Goal: Entertainment & Leisure: Browse casually

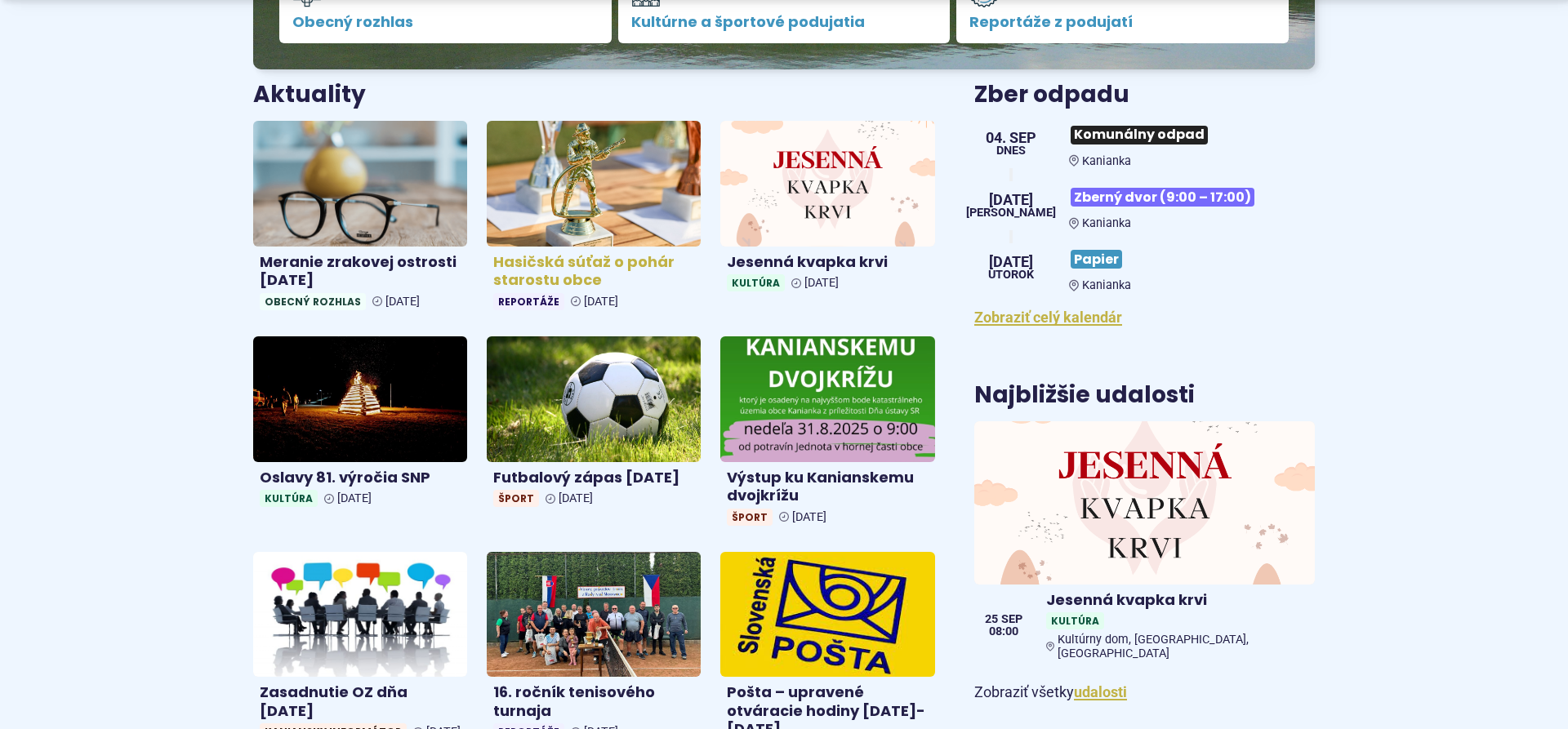
scroll to position [583, 0]
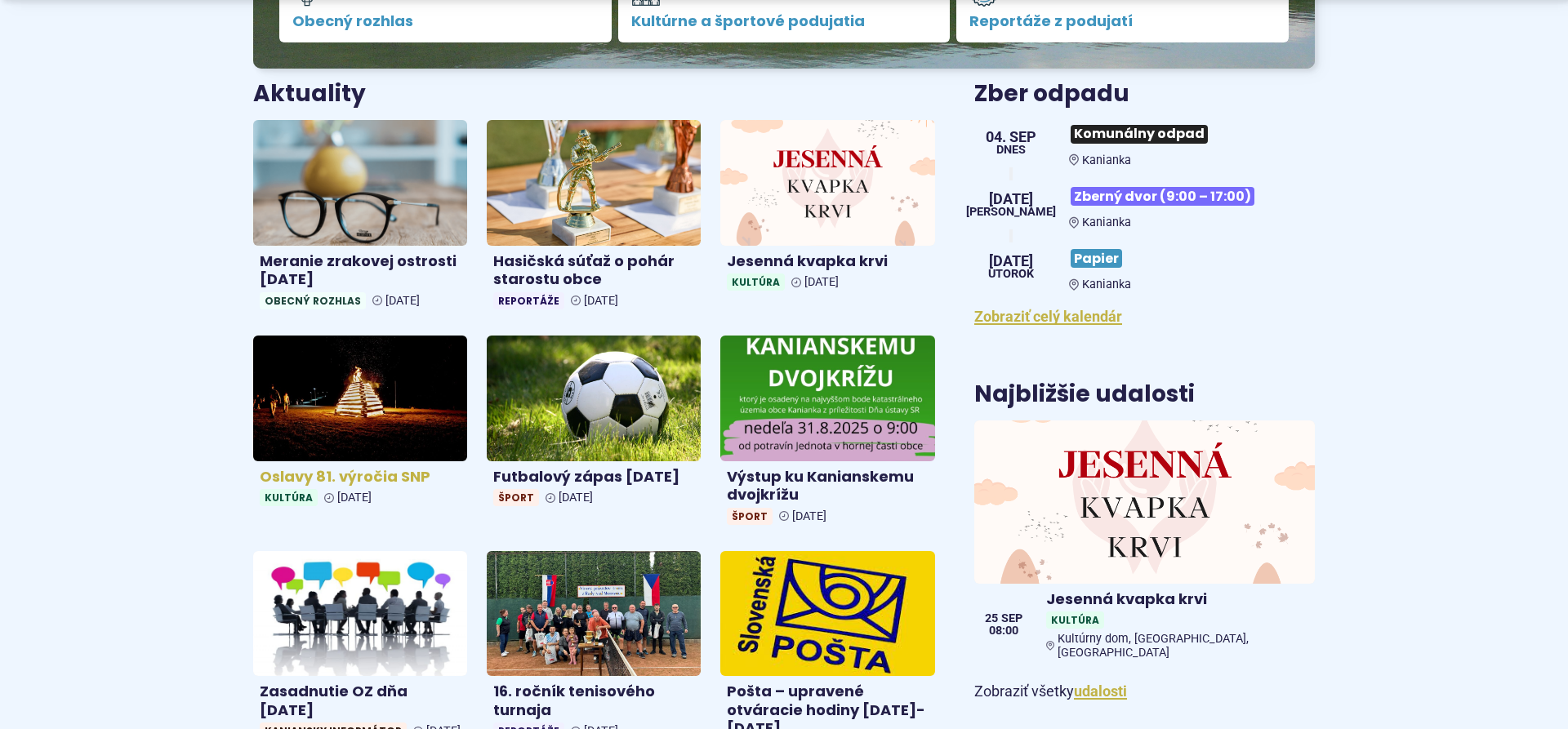
click at [395, 478] on h4 "Oslavy 81. výročia SNP" at bounding box center [360, 477] width 201 height 19
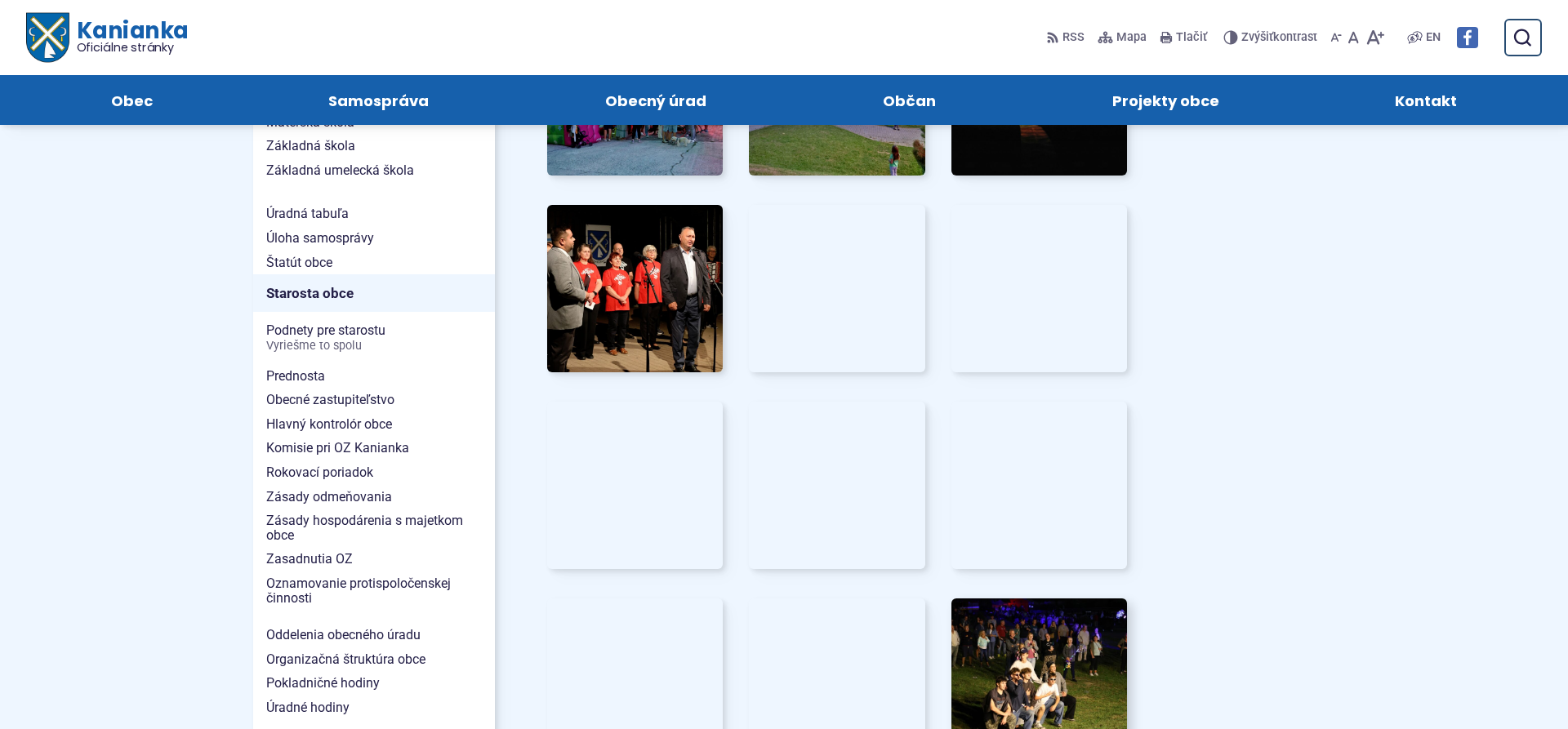
scroll to position [417, 0]
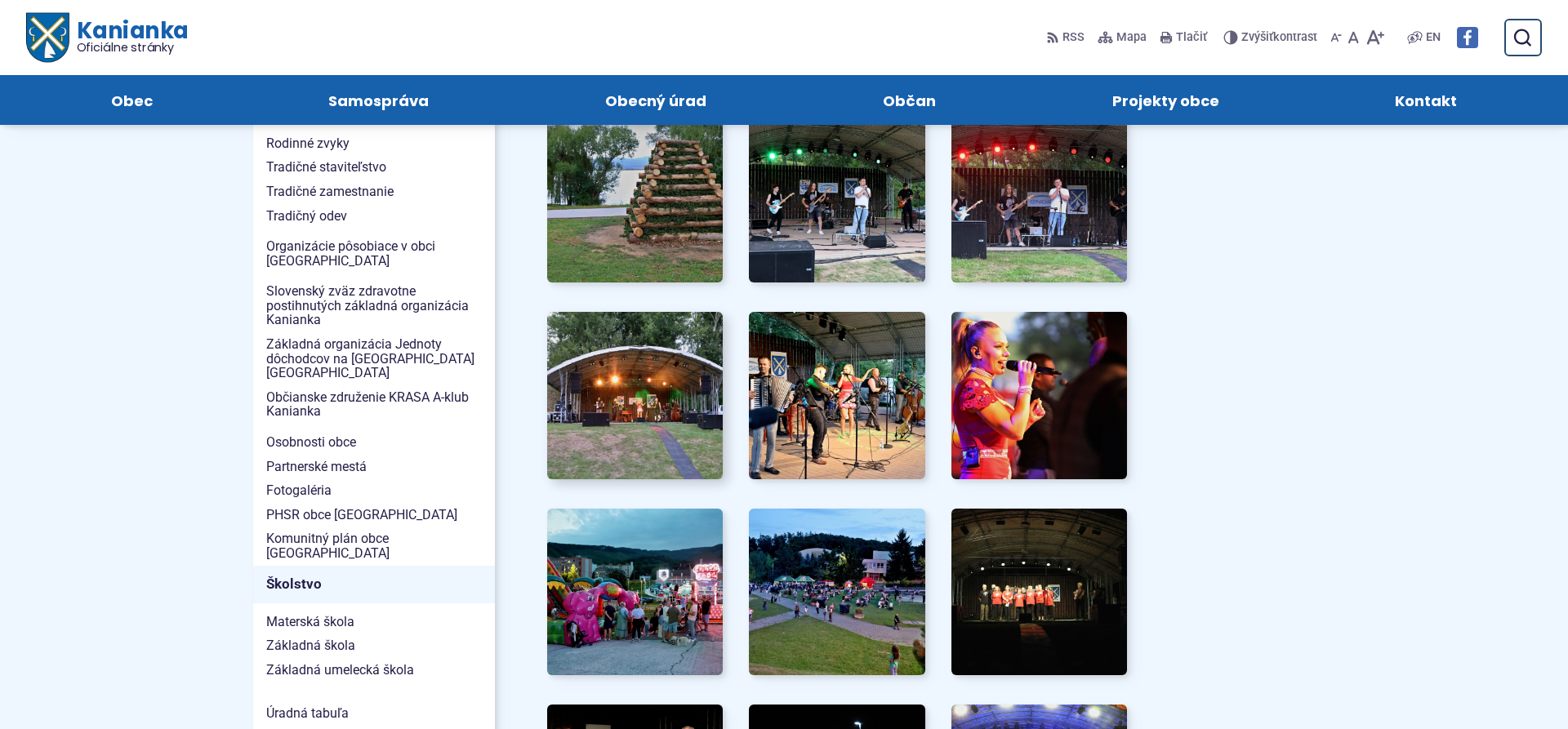
click at [663, 413] on img at bounding box center [635, 396] width 193 height 184
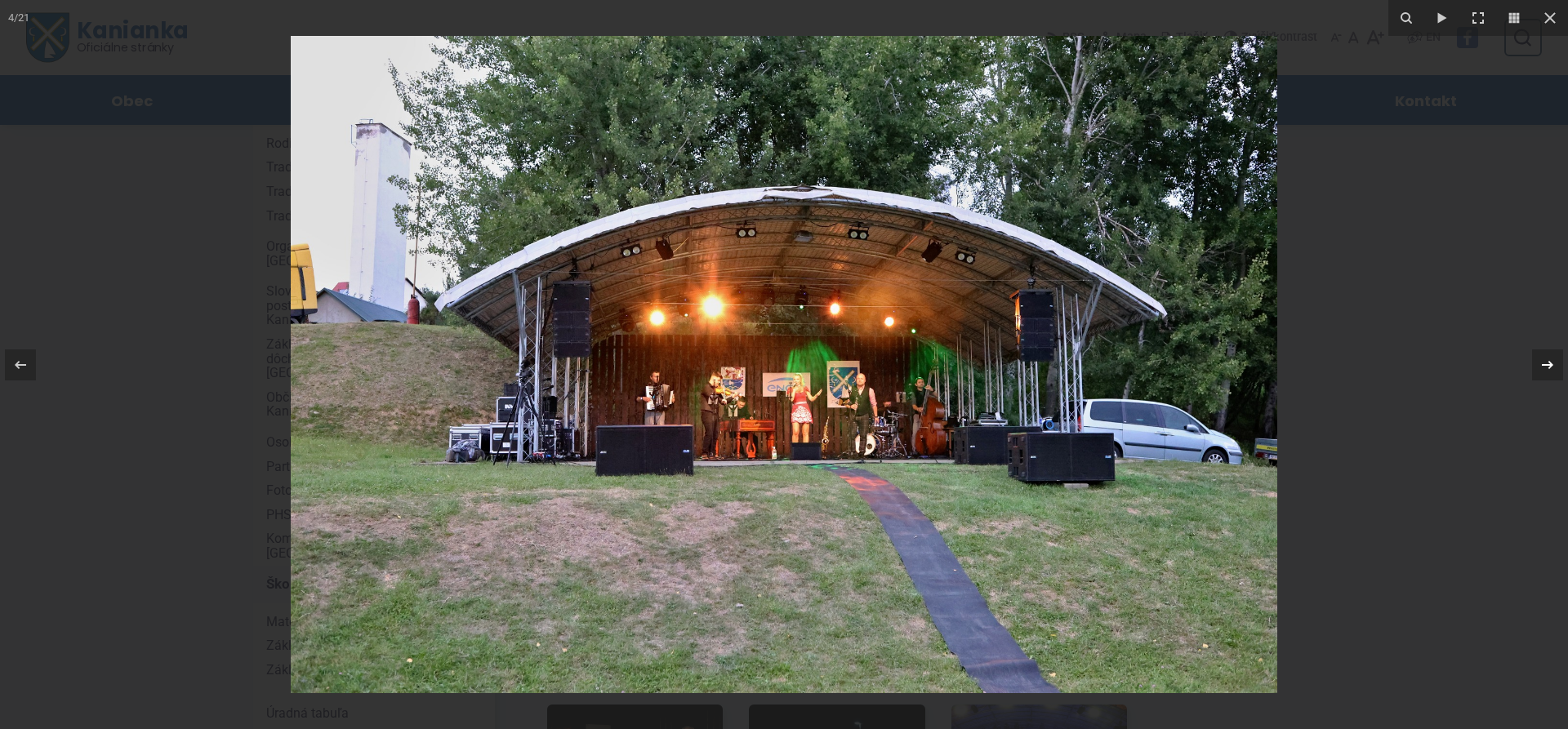
click at [1547, 366] on icon at bounding box center [1548, 365] width 20 height 20
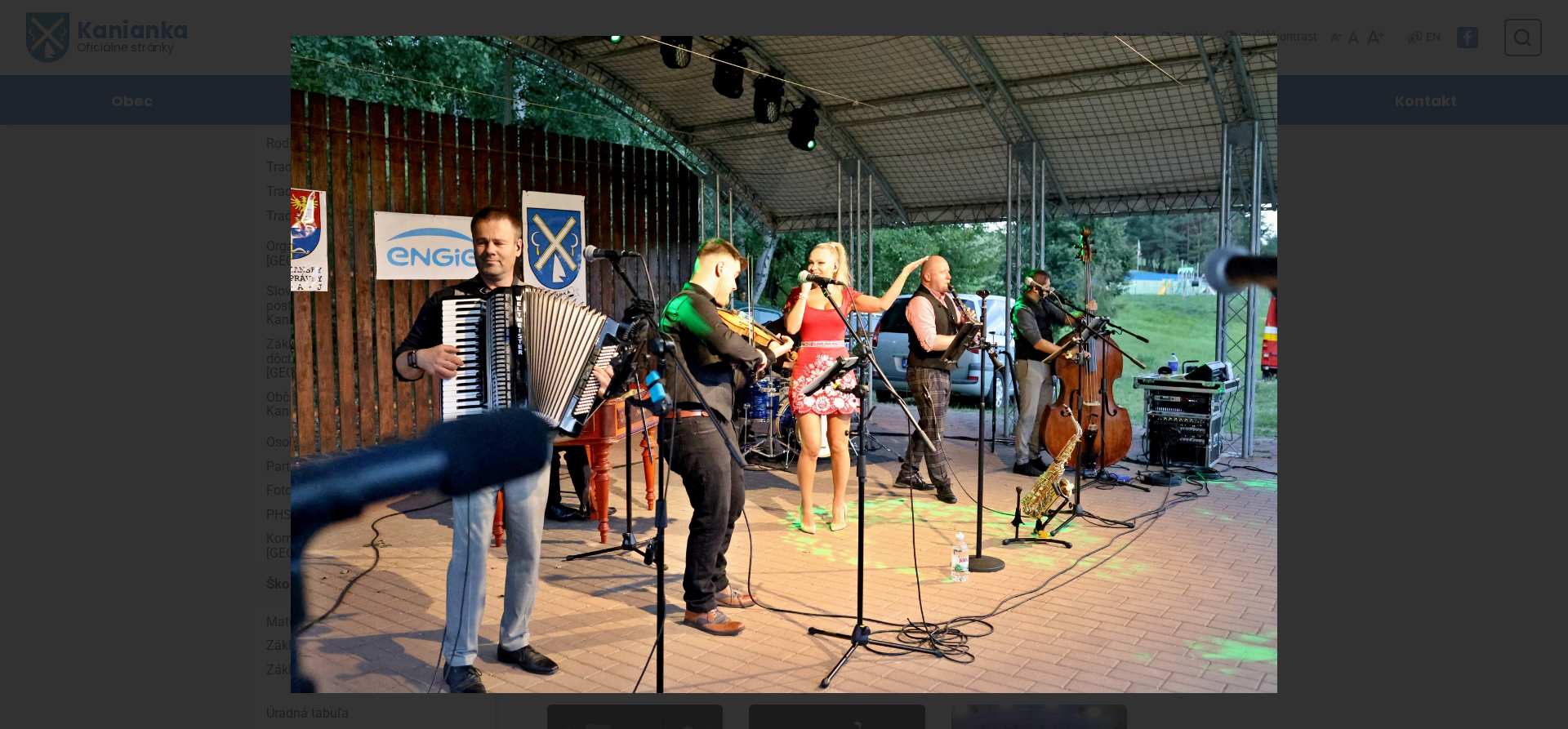
click at [1547, 366] on div "5 / 21" at bounding box center [784, 364] width 1568 height 729
click at [1547, 366] on icon at bounding box center [1548, 365] width 20 height 20
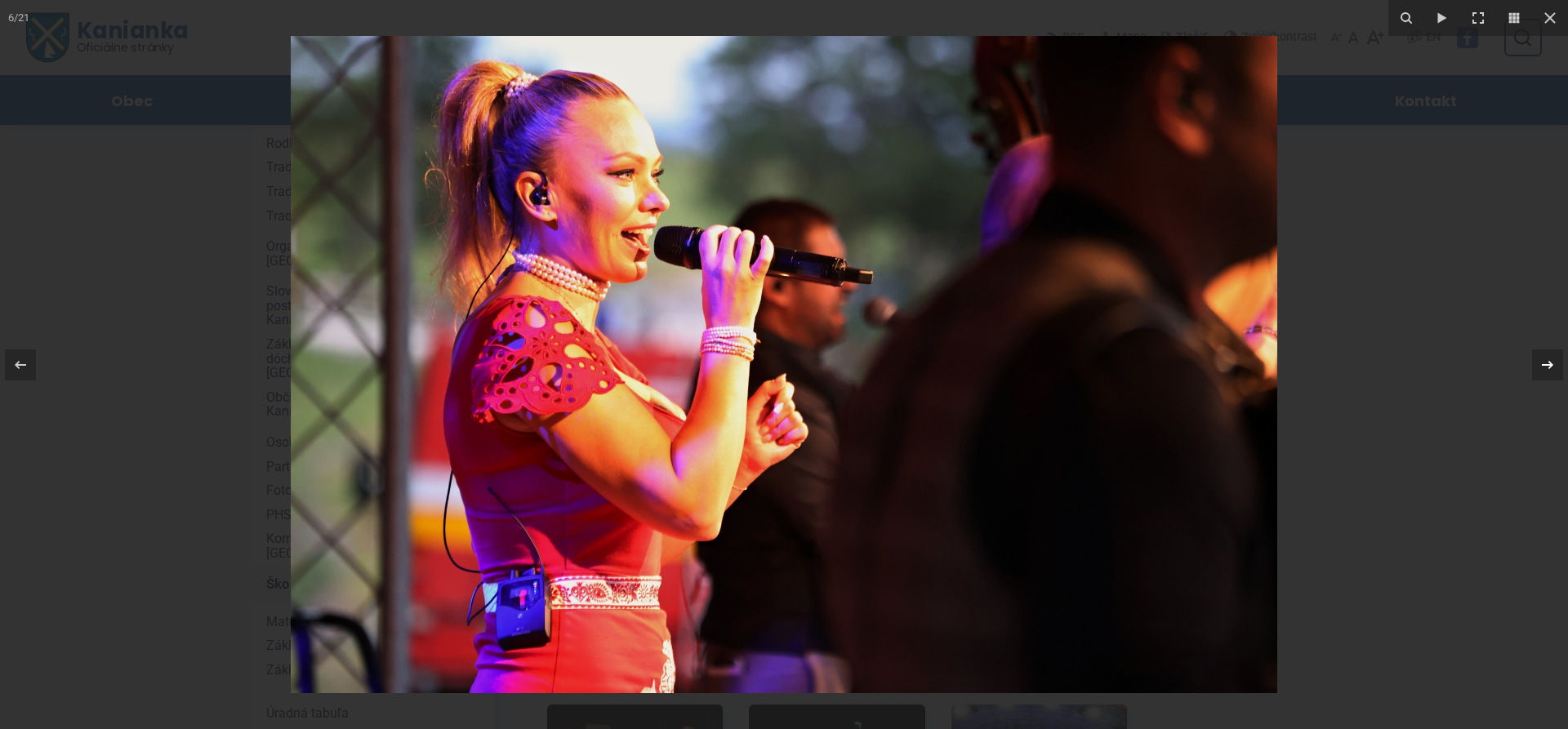
click at [1547, 366] on icon at bounding box center [1548, 365] width 20 height 20
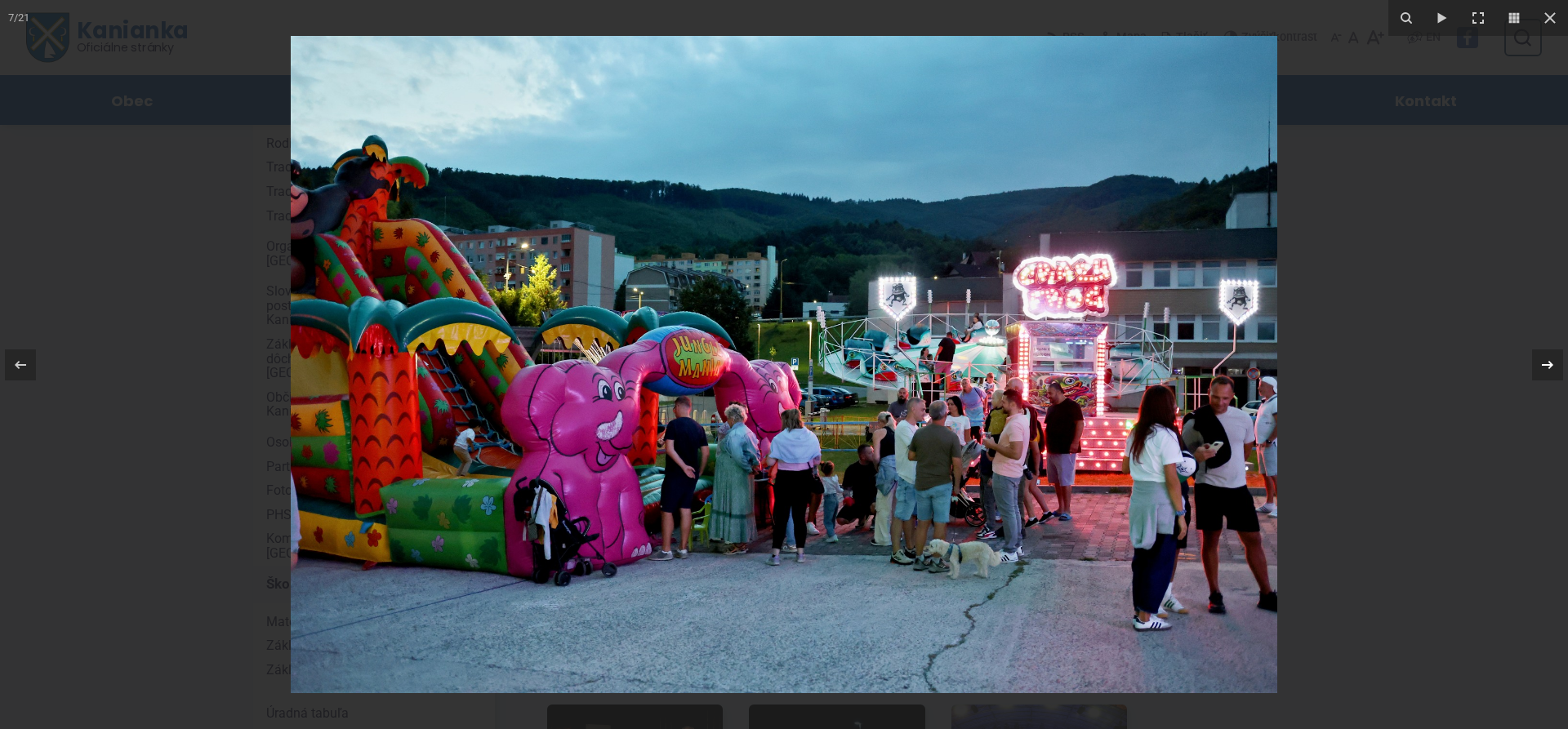
click at [1551, 363] on div "7 / 21" at bounding box center [784, 364] width 1568 height 729
click at [1551, 363] on icon at bounding box center [1548, 364] width 12 height 8
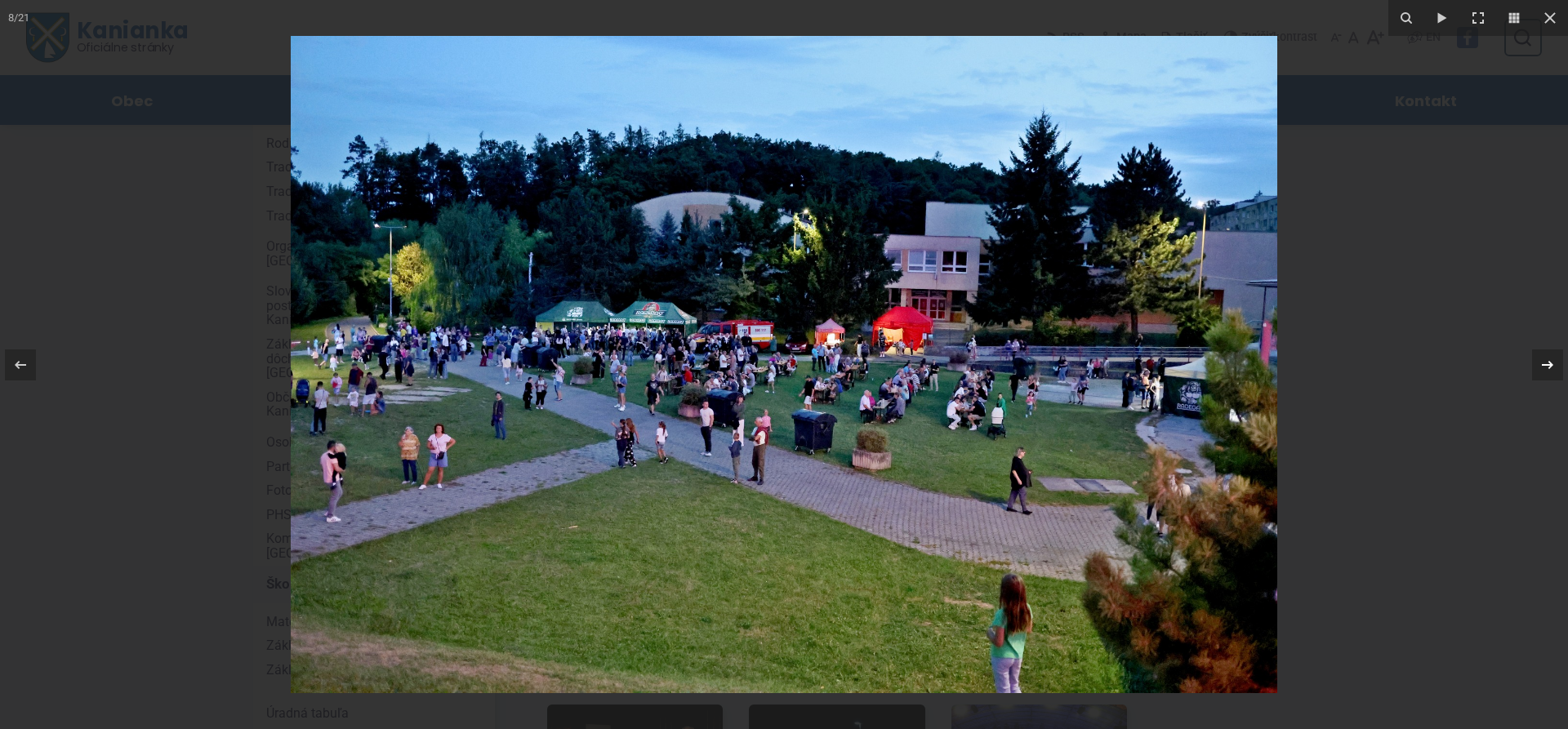
click at [1547, 366] on icon at bounding box center [1548, 365] width 20 height 20
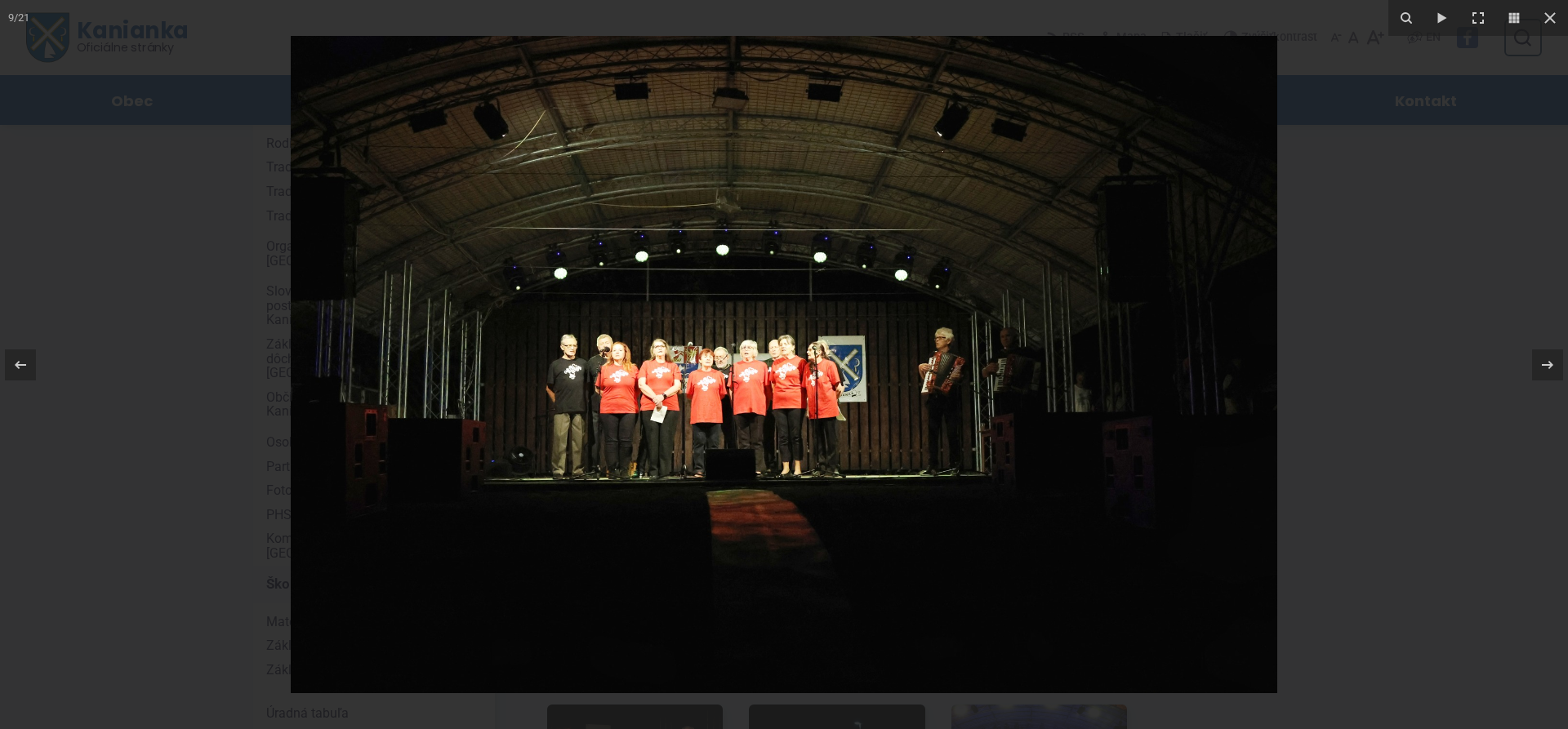
click at [699, 384] on img at bounding box center [784, 365] width 987 height 657
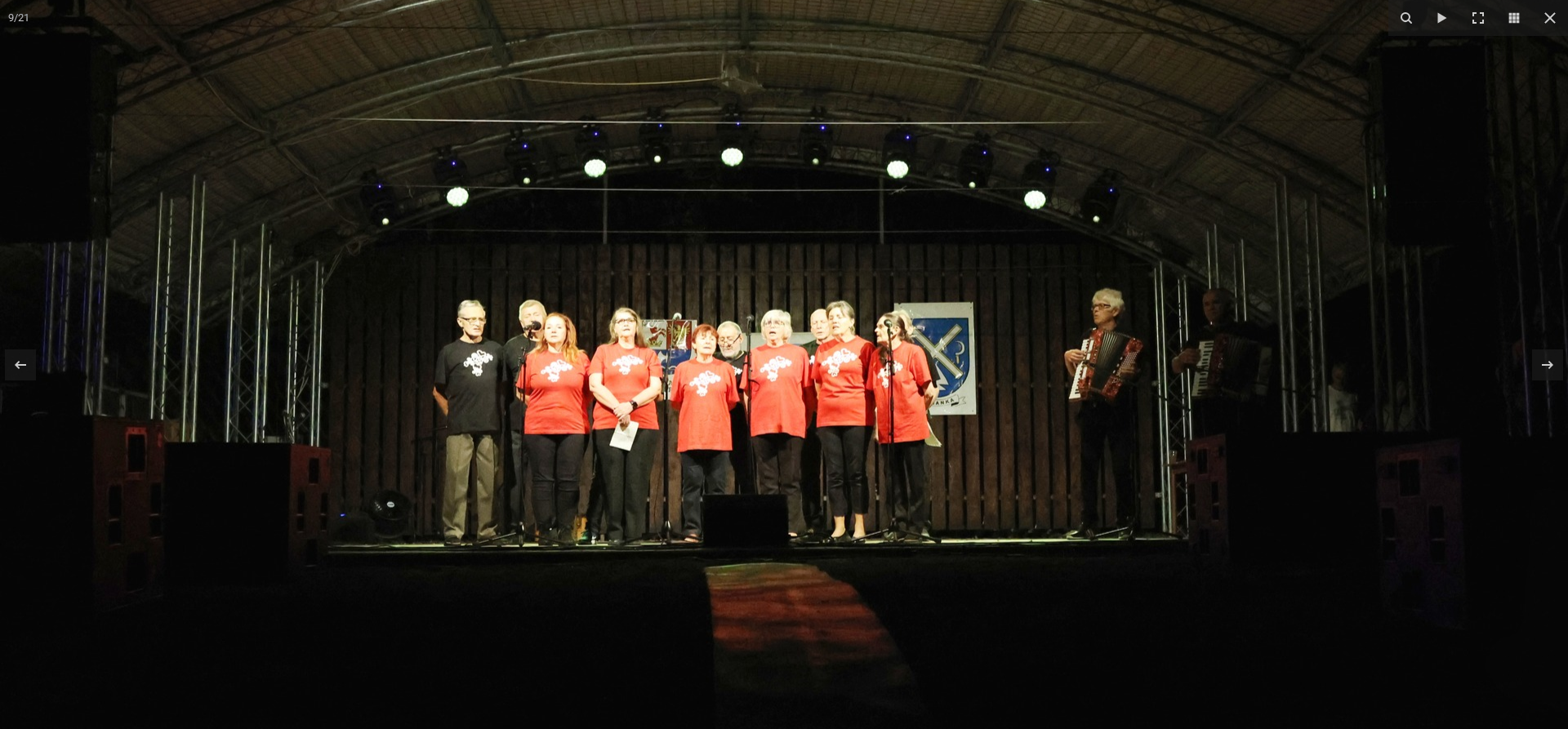
click at [699, 384] on img at bounding box center [836, 352] width 1673 height 1114
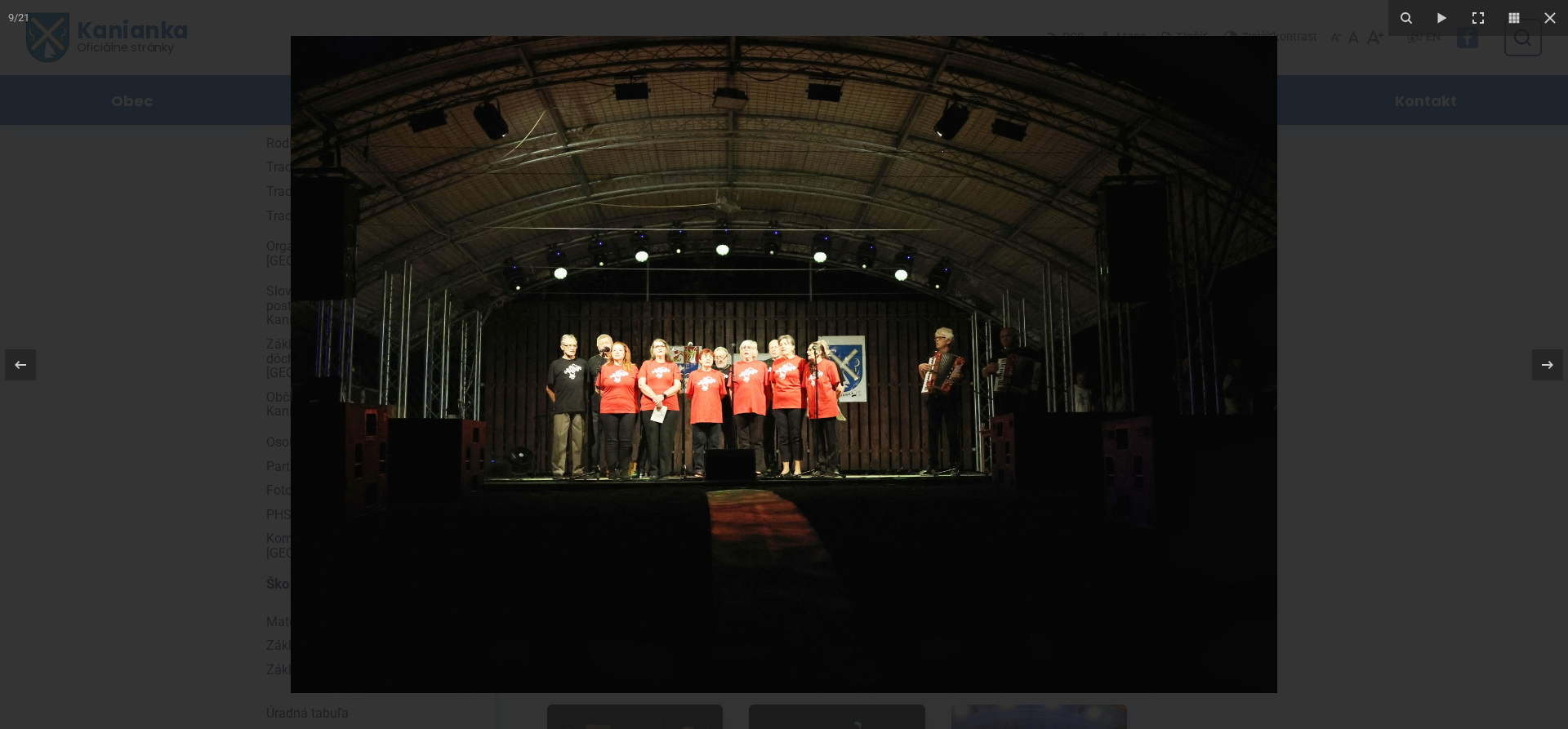
click at [699, 384] on img at bounding box center [784, 365] width 987 height 657
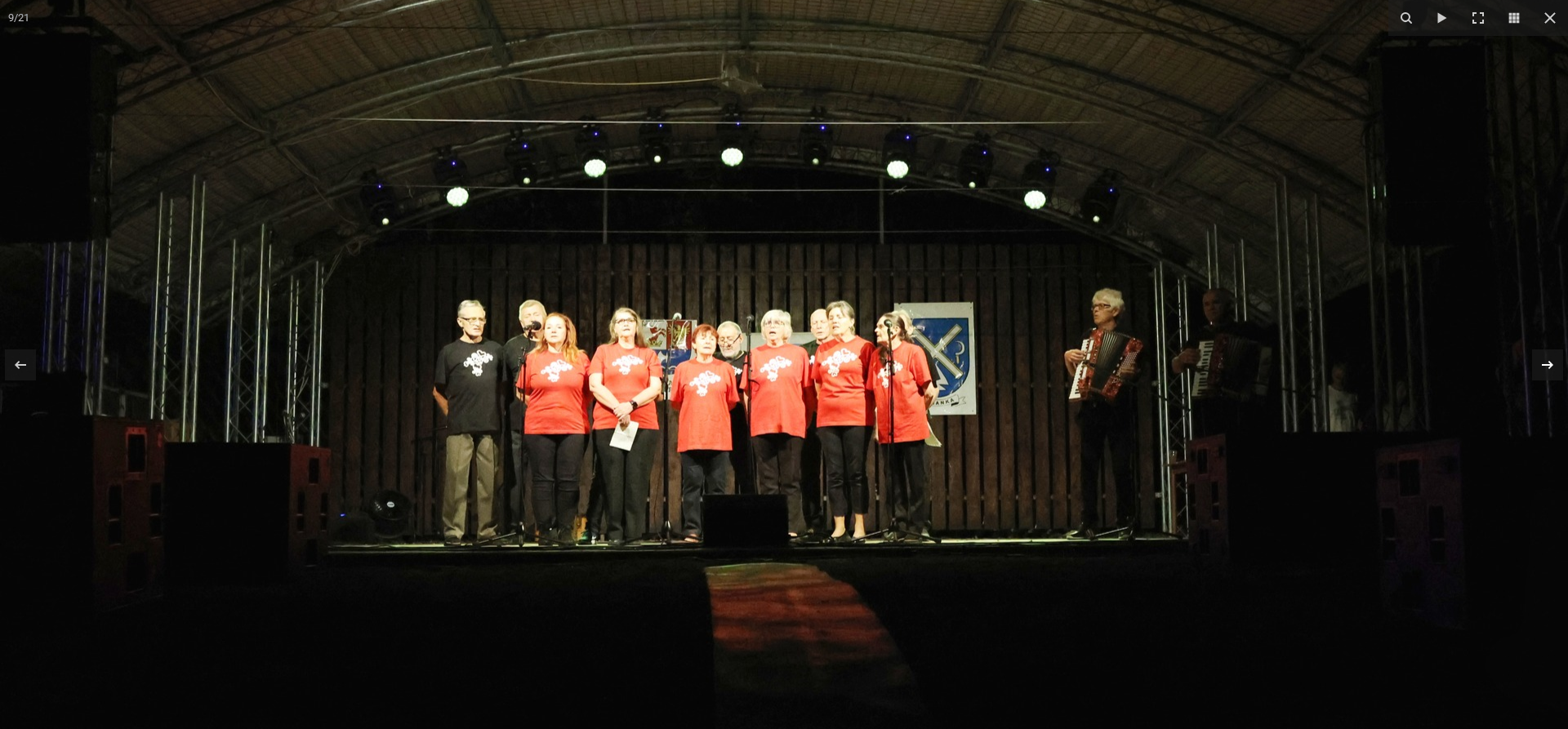
click at [1544, 367] on icon at bounding box center [1548, 365] width 20 height 20
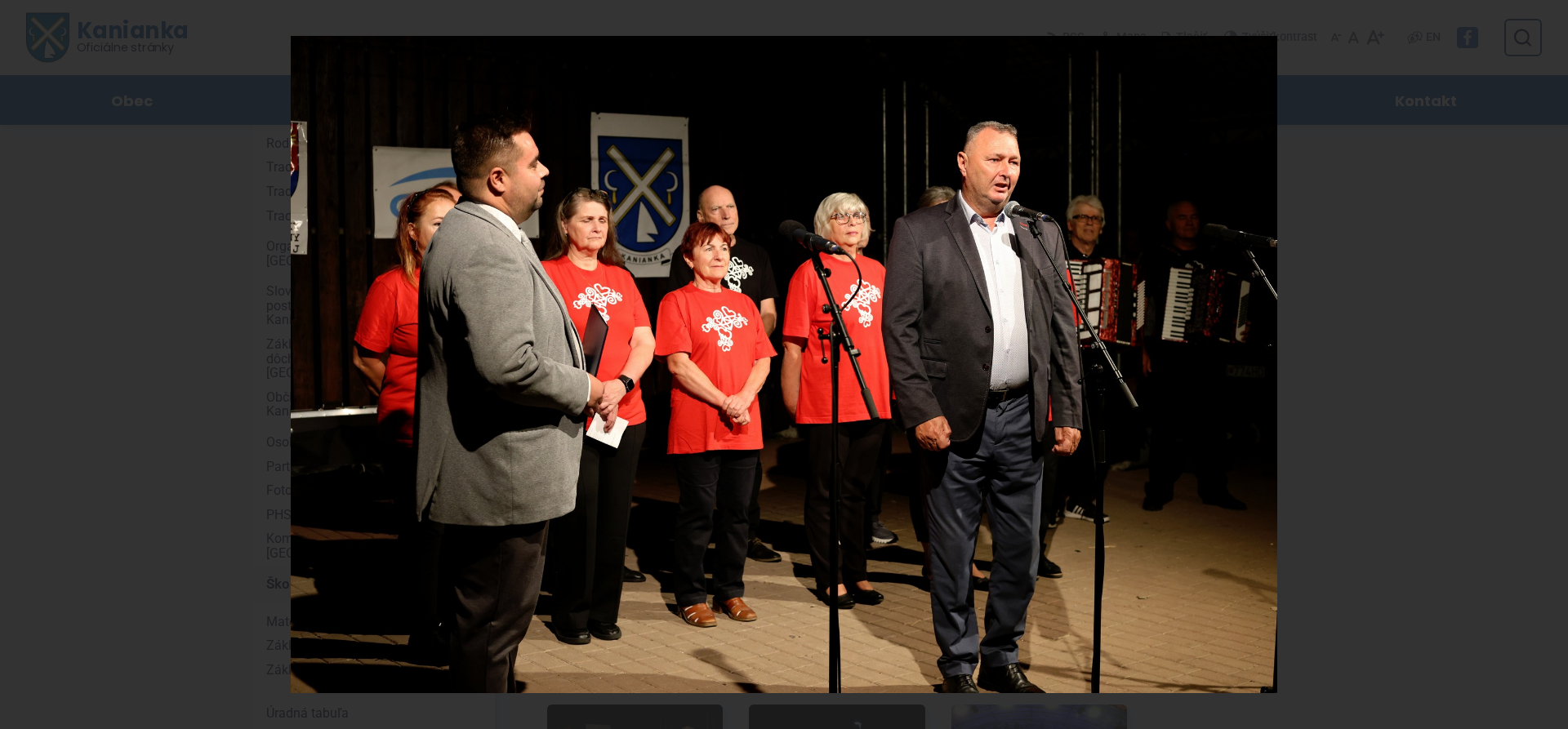
click at [1544, 367] on div "10 / 21" at bounding box center [784, 364] width 1568 height 729
click at [1544, 367] on icon at bounding box center [1548, 365] width 20 height 20
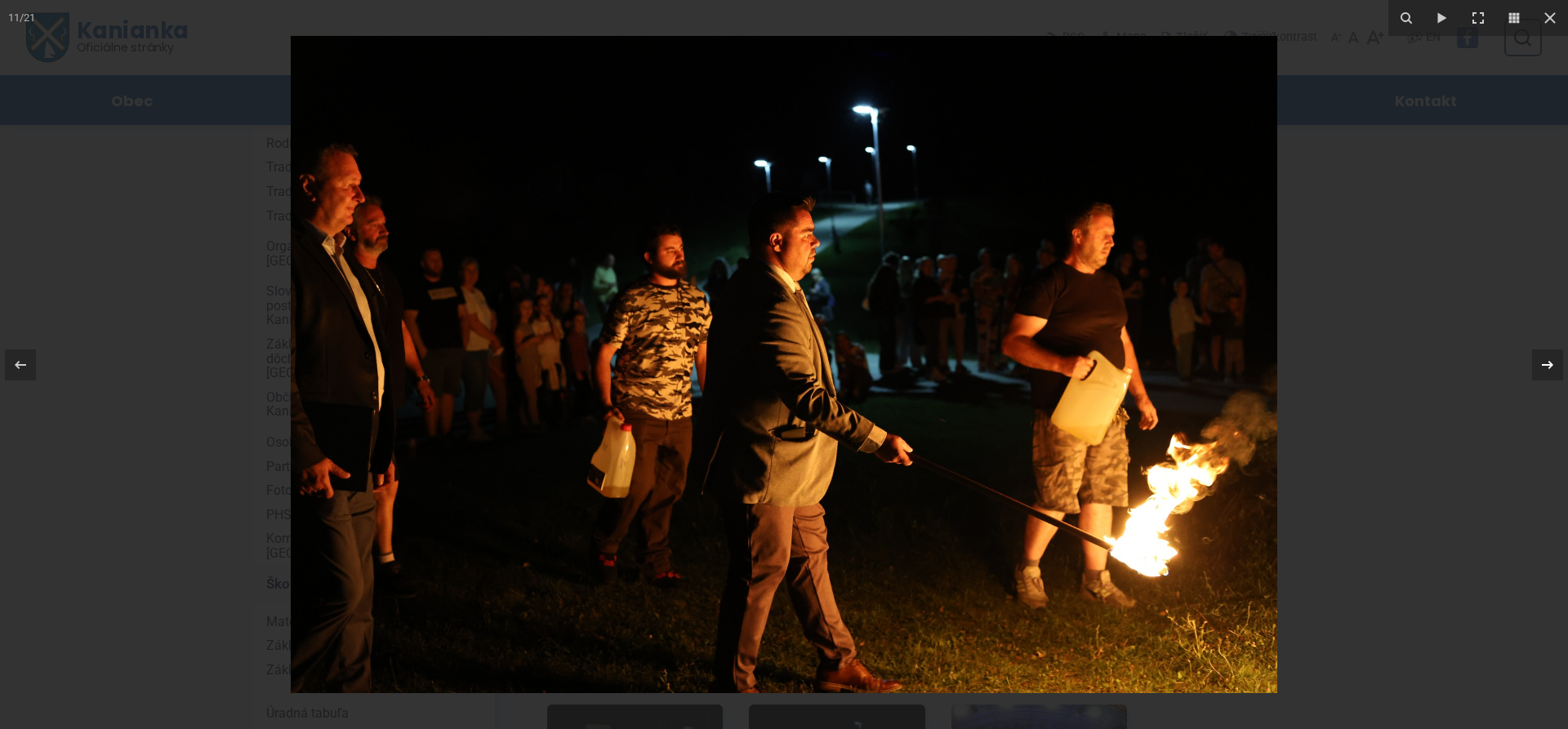
click at [1544, 367] on icon at bounding box center [1548, 365] width 20 height 20
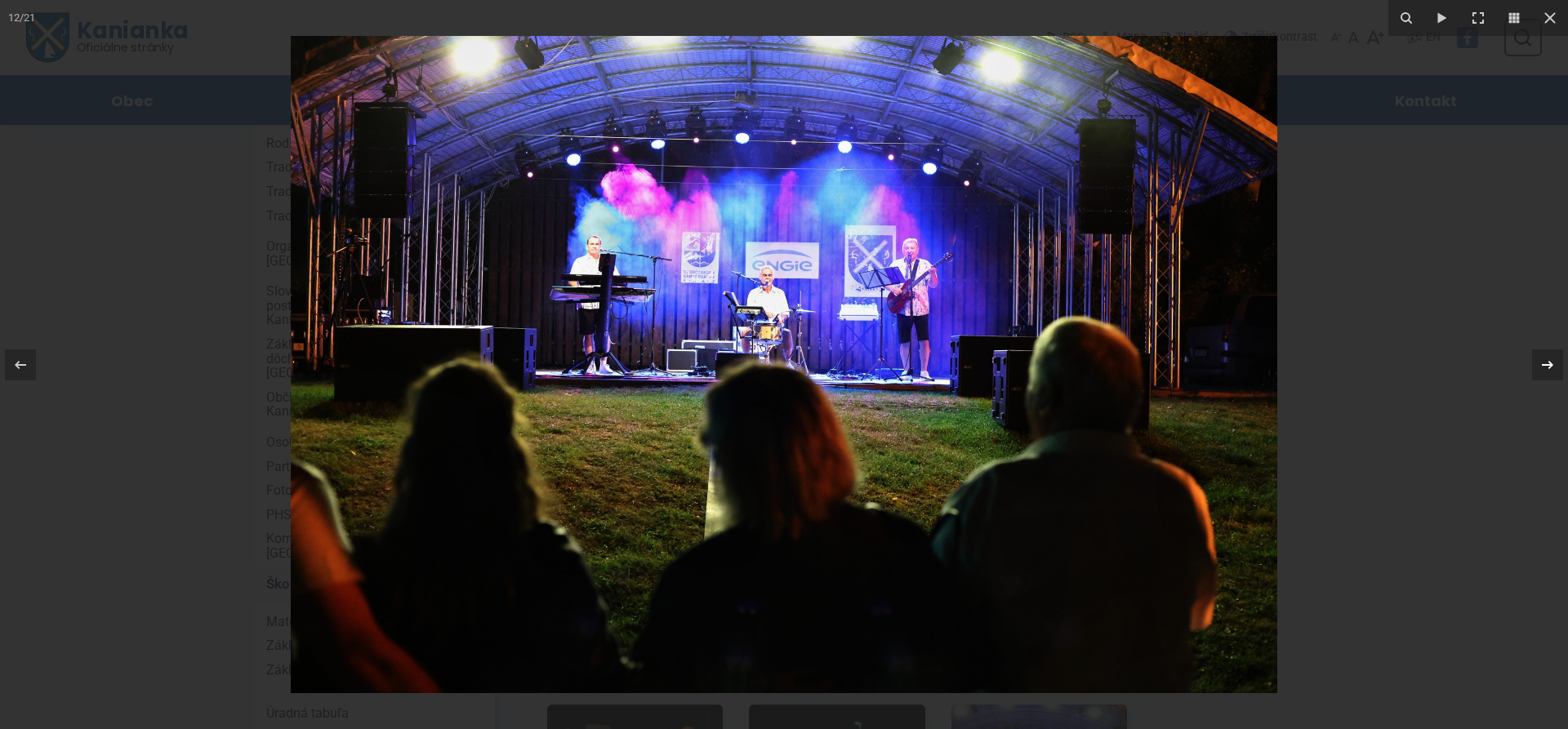
click at [1544, 366] on icon at bounding box center [1548, 365] width 20 height 20
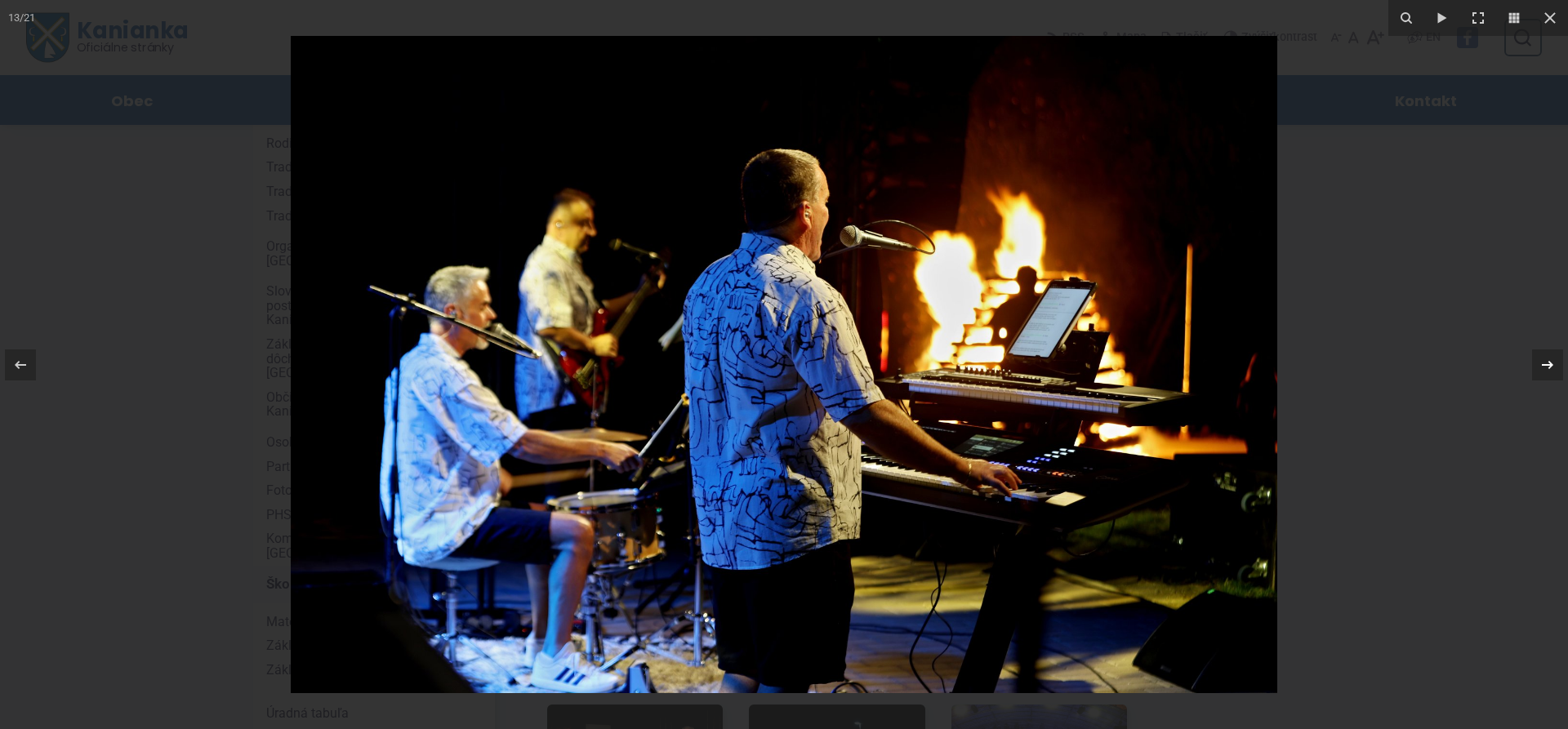
click at [1544, 366] on icon at bounding box center [1548, 365] width 20 height 20
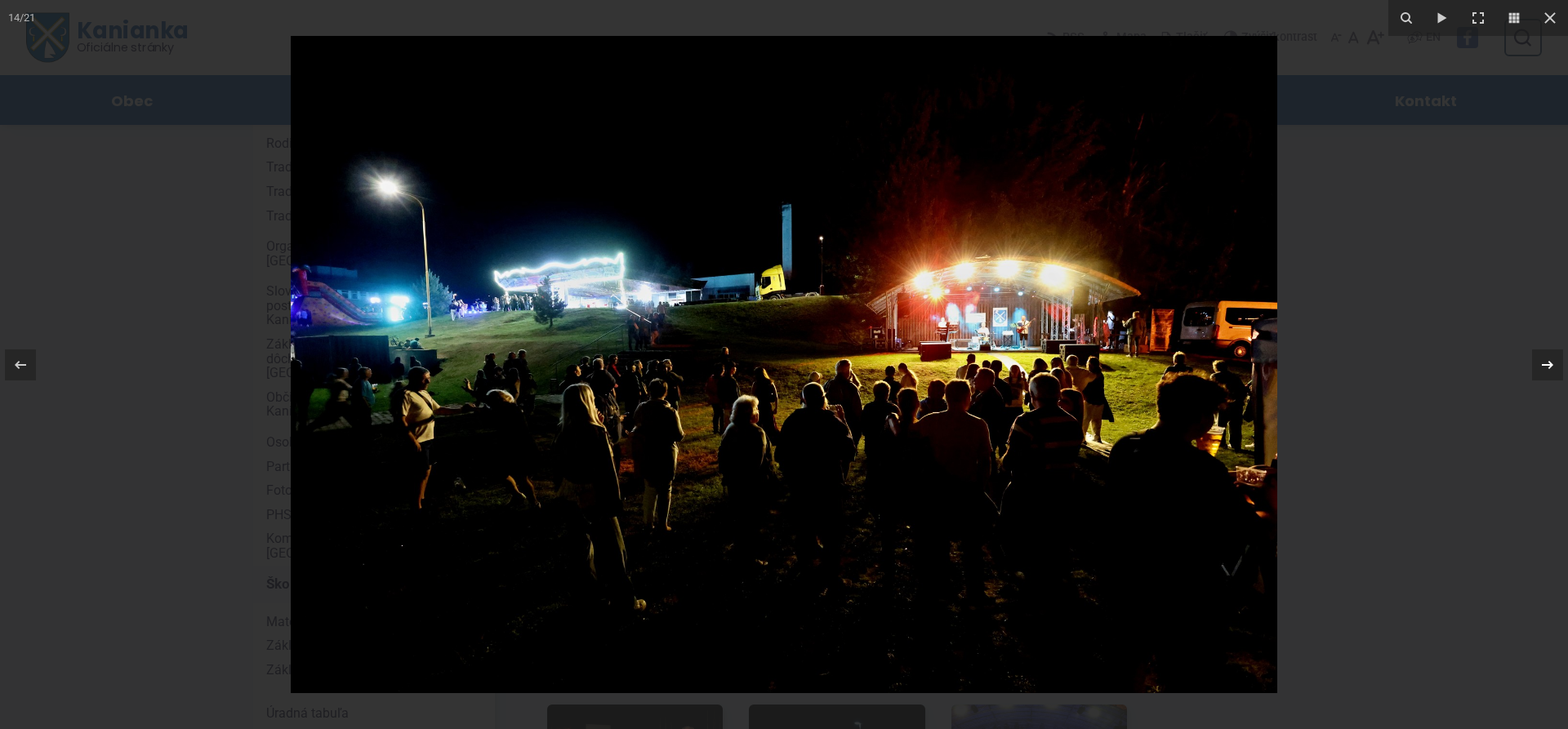
click at [1544, 366] on div "14 / 21" at bounding box center [784, 364] width 1568 height 729
click at [1547, 361] on icon at bounding box center [1548, 365] width 20 height 20
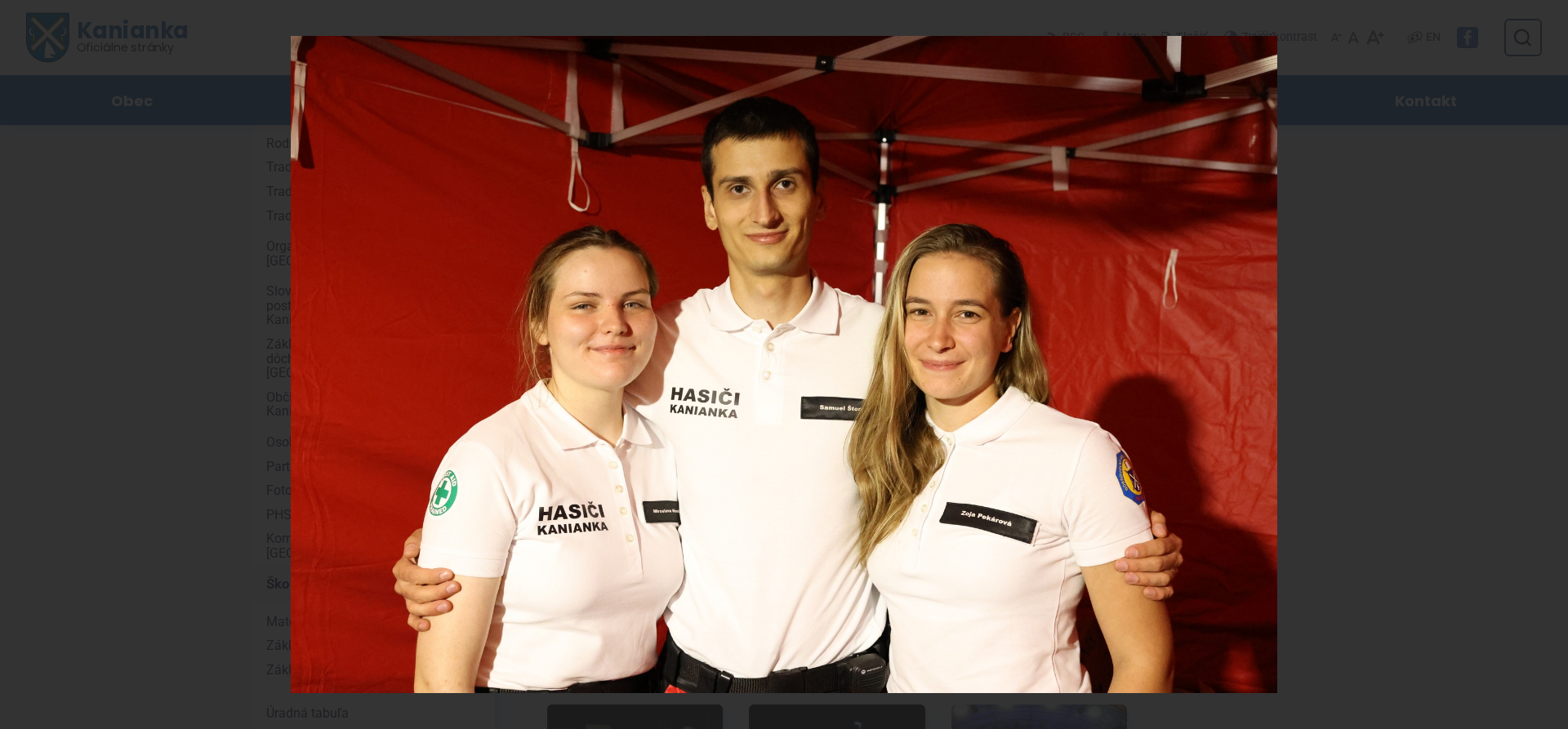
click at [1547, 361] on div "15 / 21" at bounding box center [784, 364] width 1568 height 729
click at [1547, 361] on icon at bounding box center [1548, 365] width 20 height 20
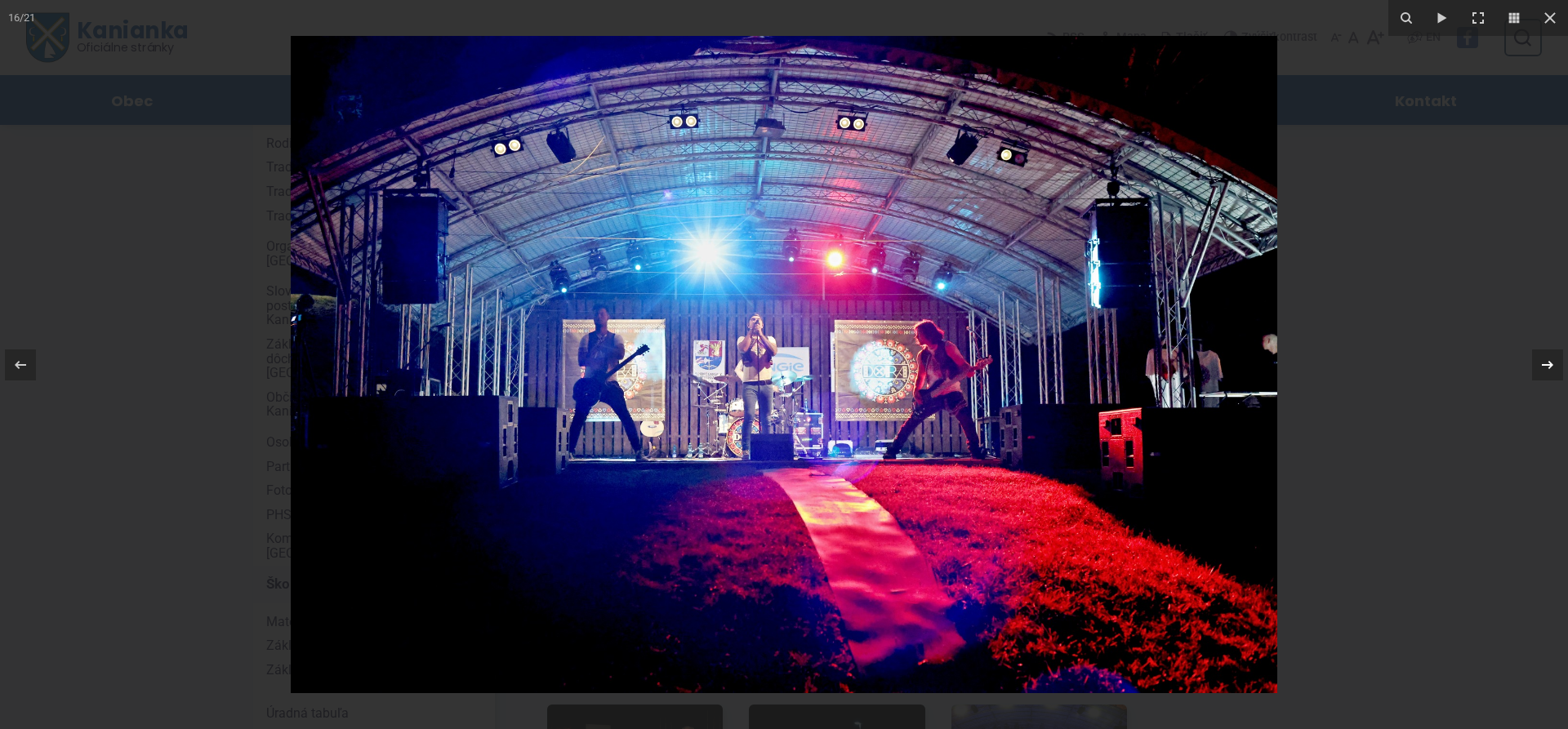
click at [1551, 363] on icon at bounding box center [1548, 364] width 12 height 8
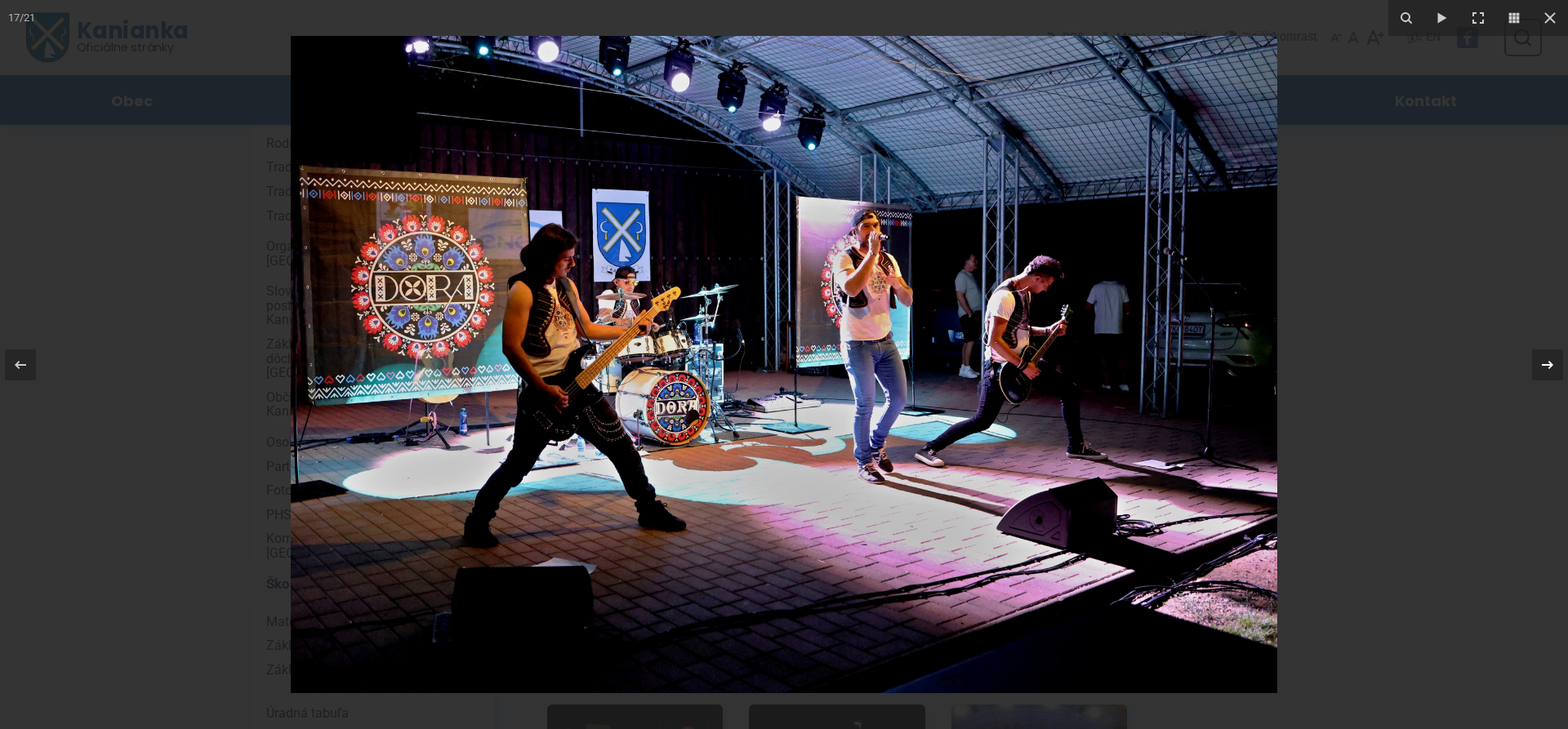
click at [1549, 366] on icon at bounding box center [1548, 365] width 20 height 20
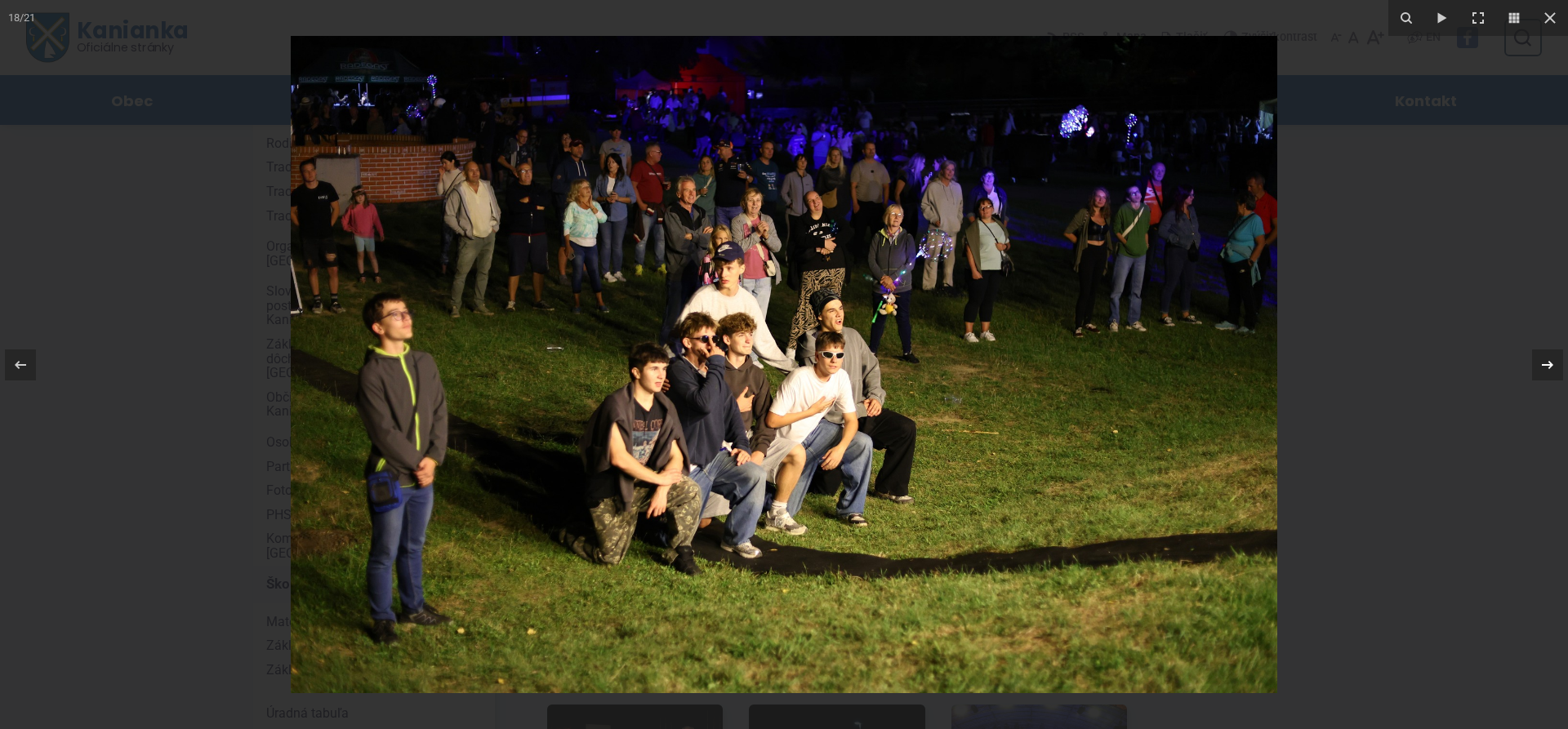
click at [1549, 362] on icon at bounding box center [1548, 365] width 20 height 20
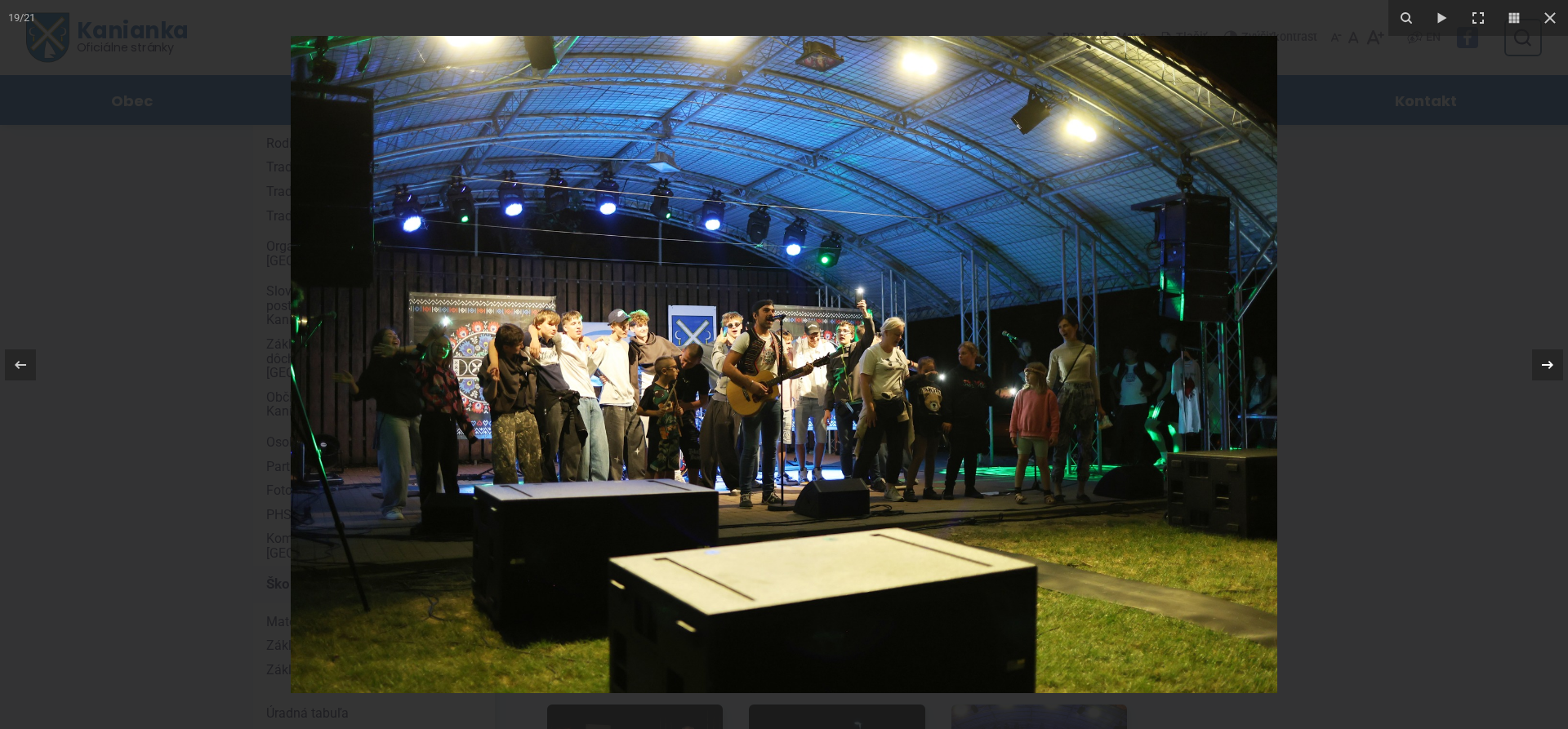
click at [1547, 367] on icon at bounding box center [1548, 365] width 20 height 20
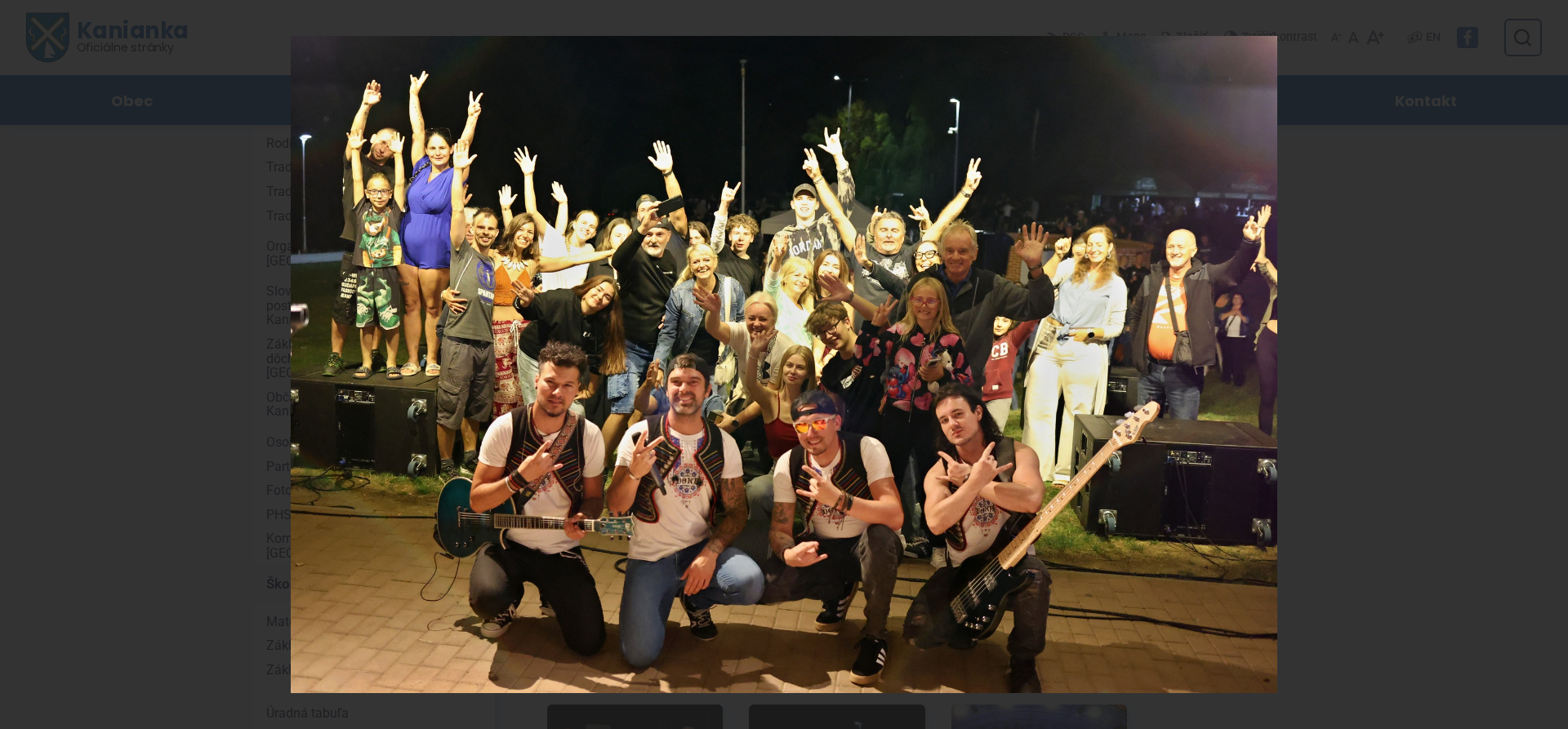
click at [1547, 367] on div "20 / 21" at bounding box center [784, 364] width 1568 height 729
click at [1547, 367] on icon at bounding box center [1548, 365] width 20 height 20
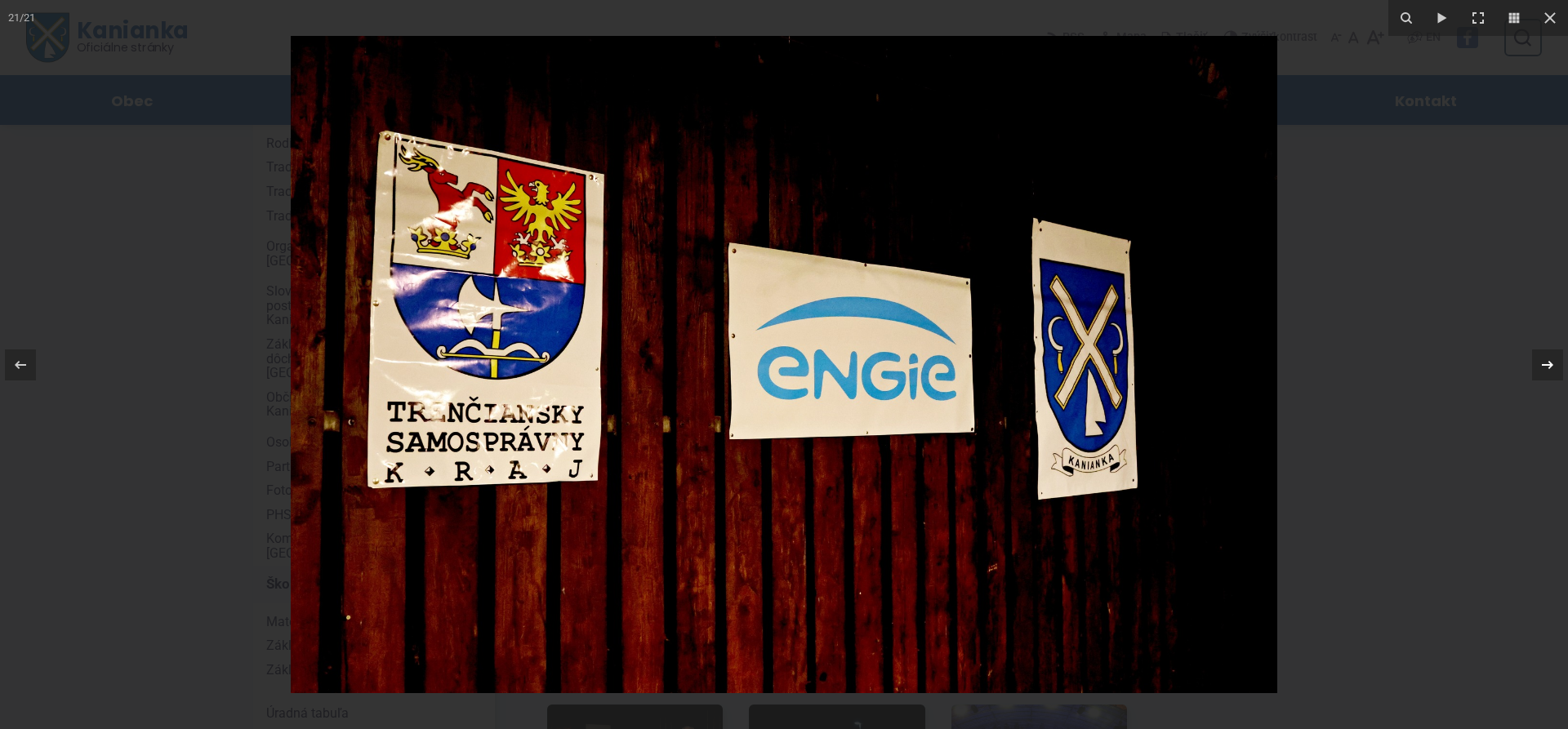
click at [1547, 361] on icon at bounding box center [1548, 365] width 20 height 20
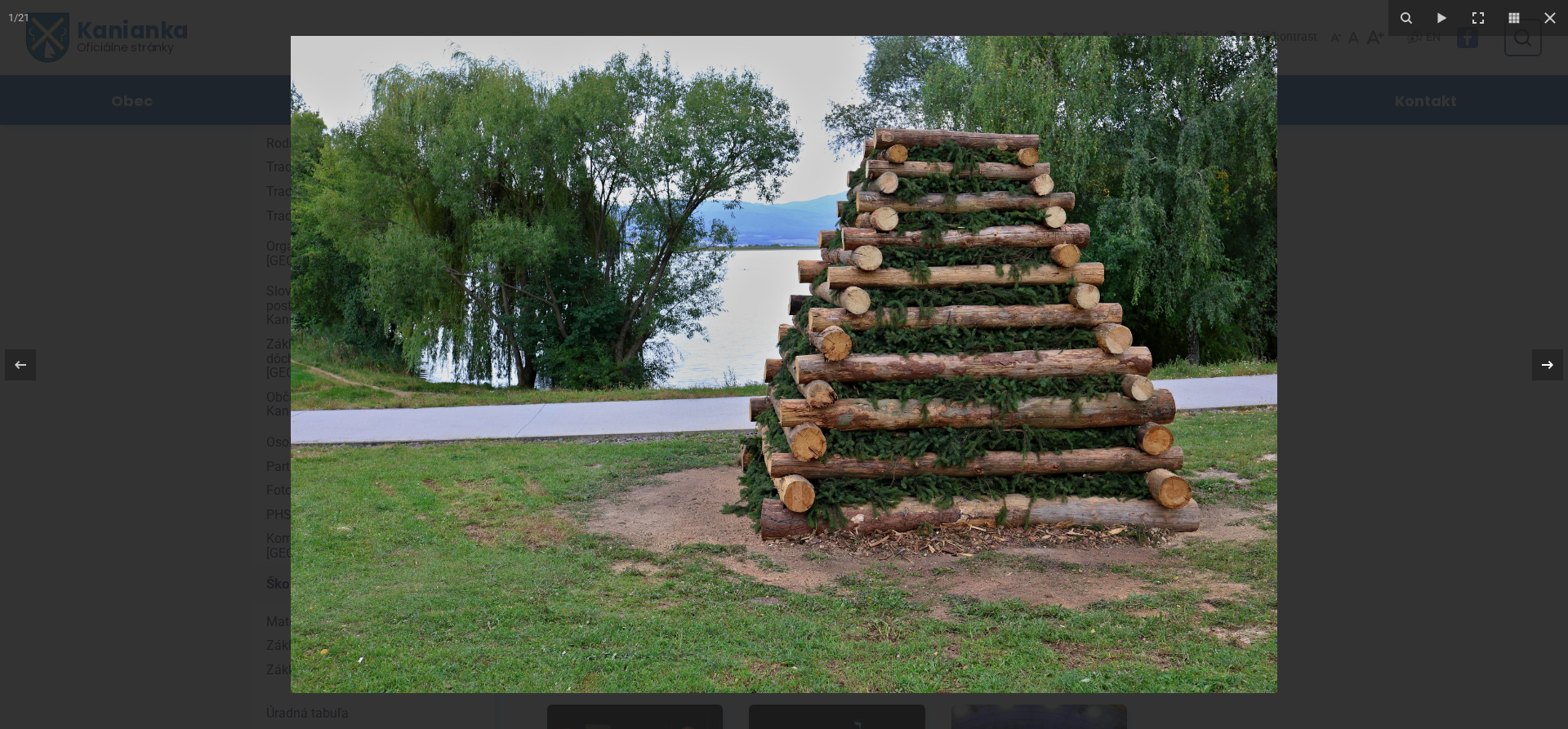
click at [1546, 369] on icon at bounding box center [1548, 365] width 20 height 20
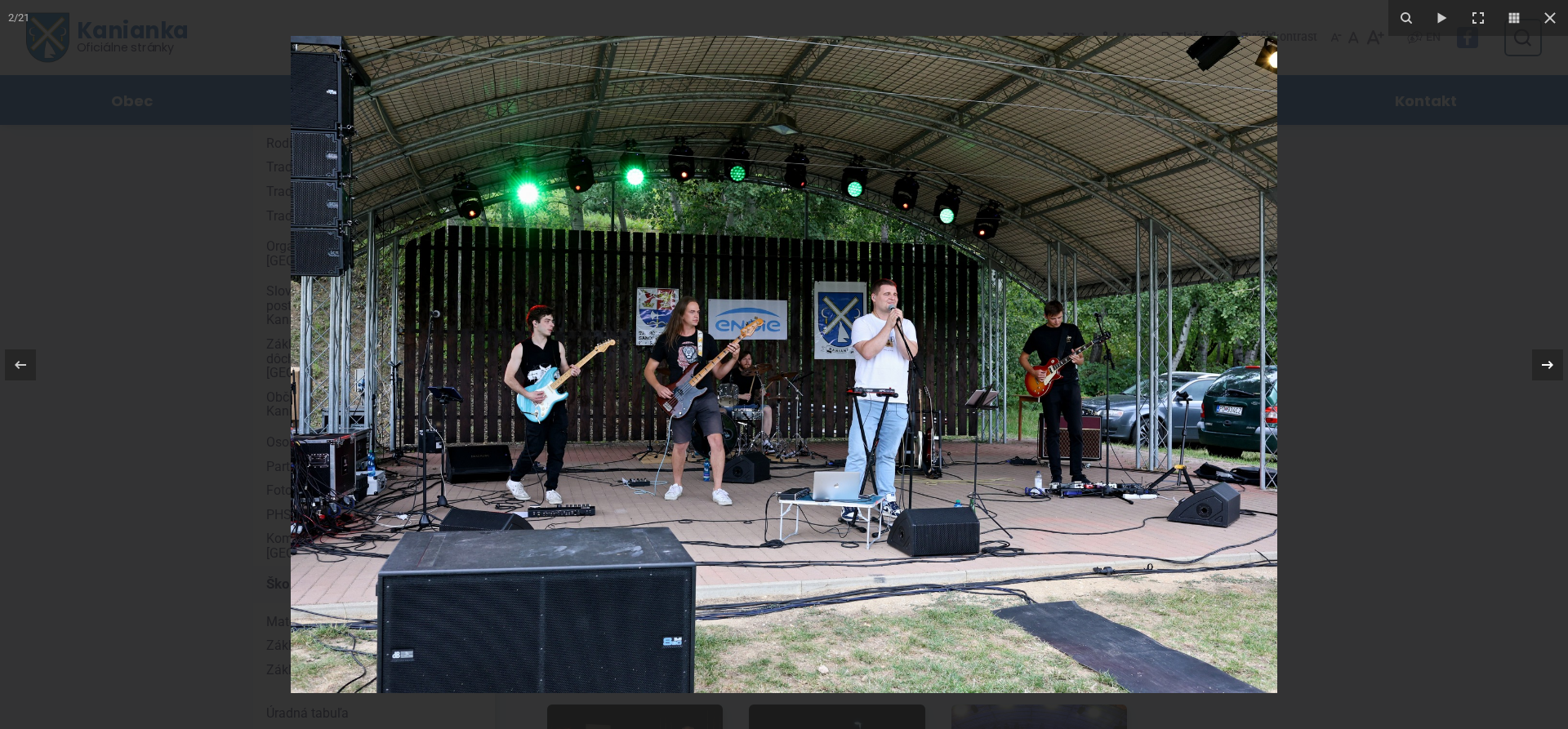
click at [1546, 367] on icon at bounding box center [1548, 365] width 20 height 20
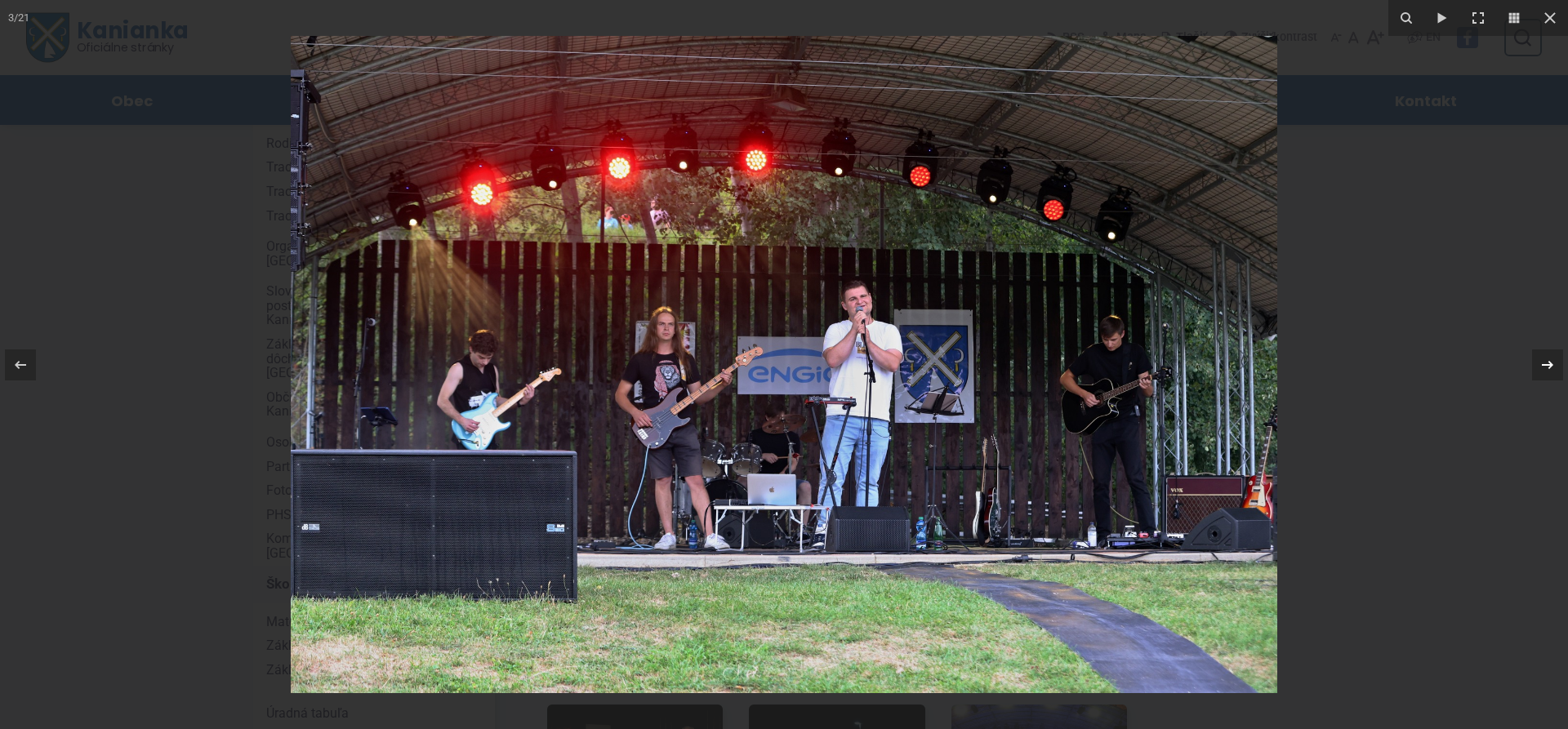
click at [1546, 367] on icon at bounding box center [1548, 365] width 20 height 20
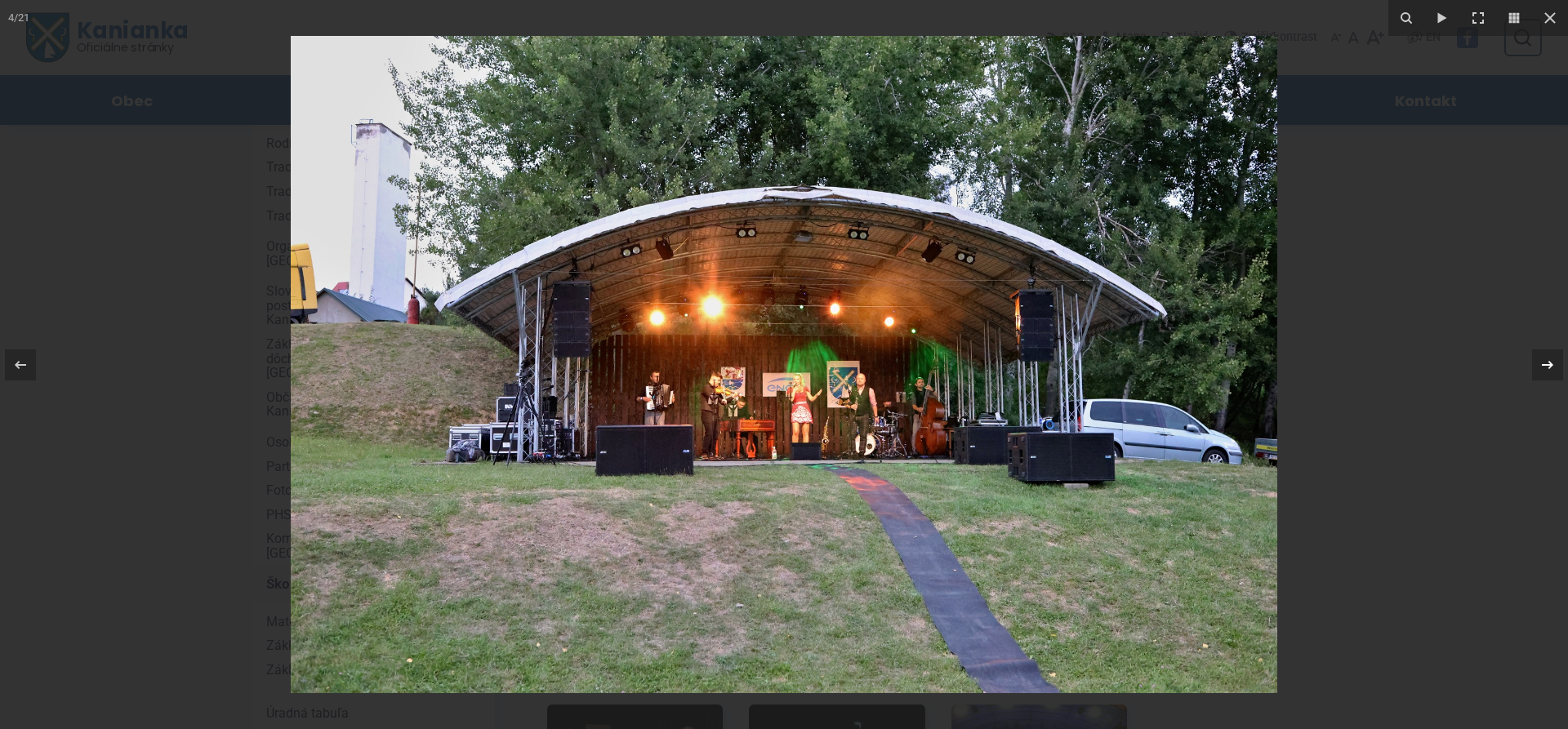
click at [1546, 367] on icon at bounding box center [1548, 365] width 20 height 20
